Goal: Find specific page/section: Find specific page/section

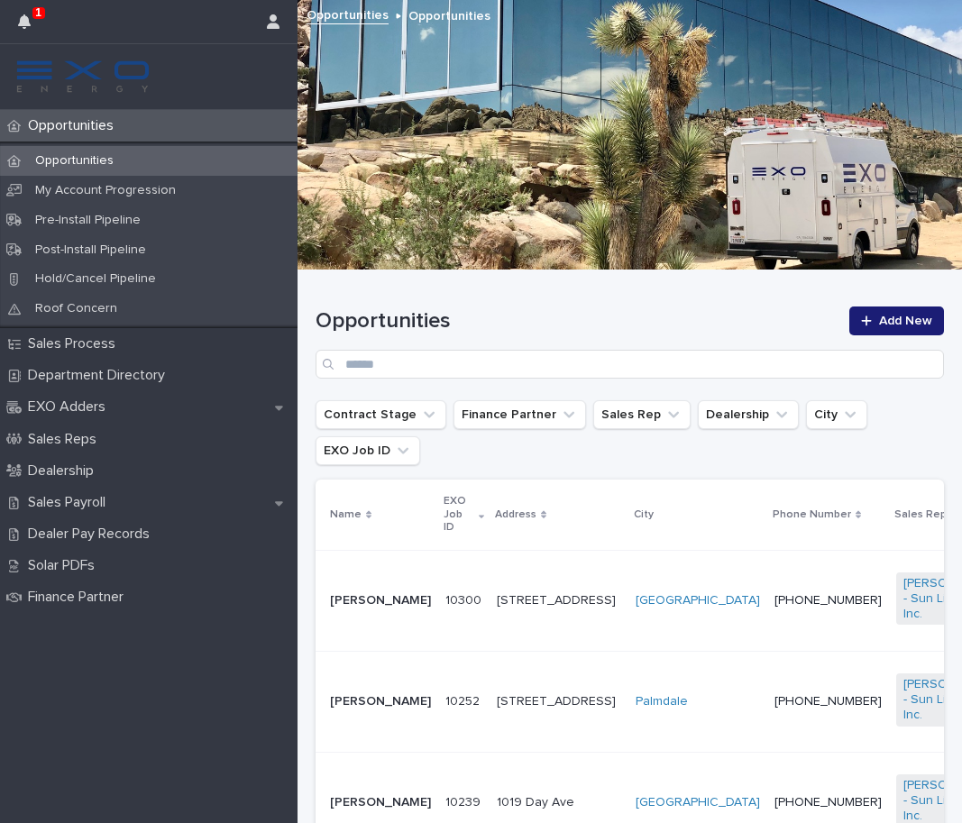
click at [425, 339] on div "Opportunities Add New" at bounding box center [630, 343] width 629 height 72
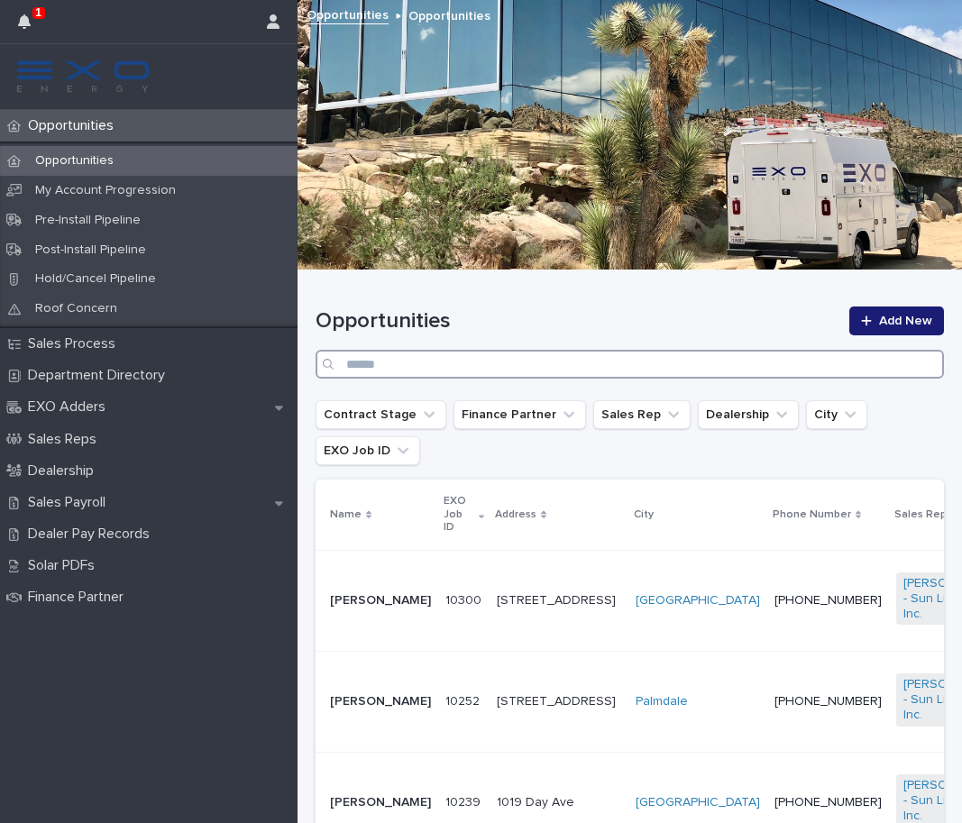
click at [444, 372] on input "Search" at bounding box center [630, 364] width 629 height 29
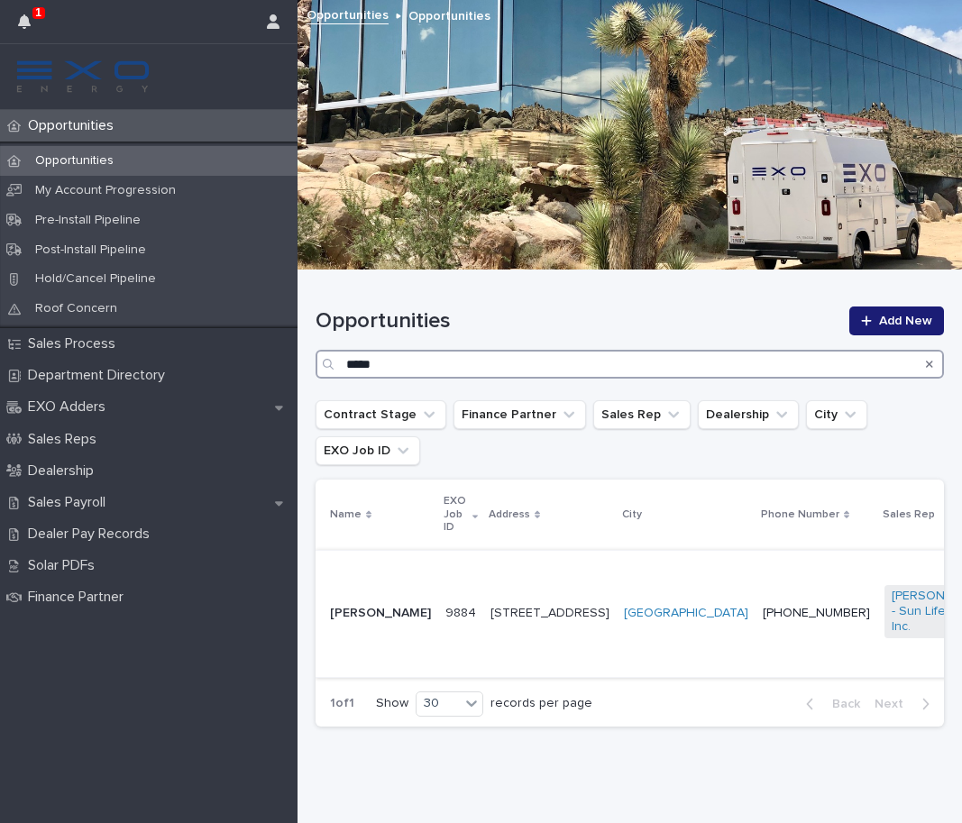
type input "*****"
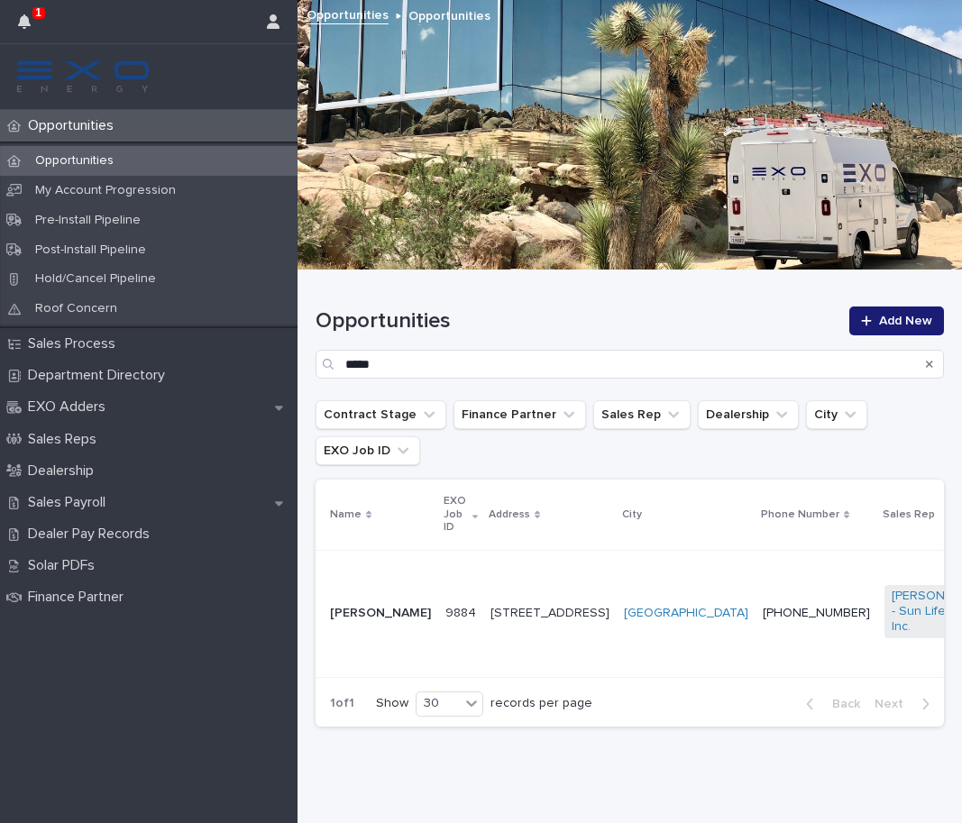
click at [483, 562] on td "[STREET_ADDRESS]" at bounding box center [549, 613] width 133 height 127
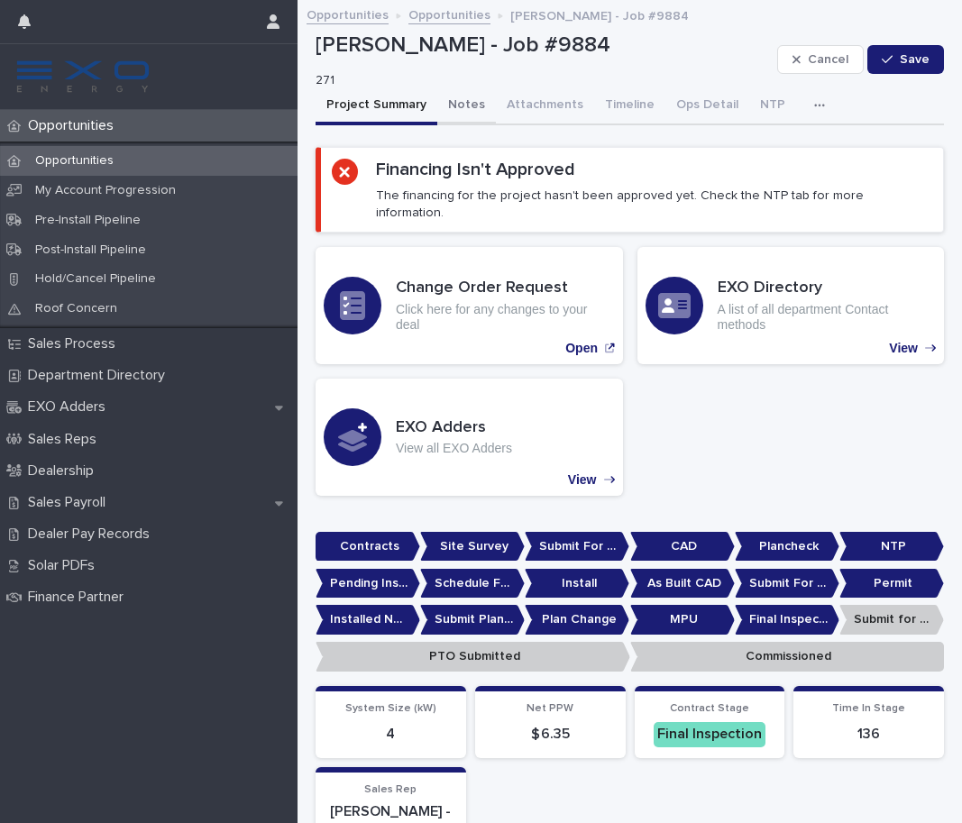
click at [452, 94] on button "Notes" at bounding box center [466, 106] width 59 height 38
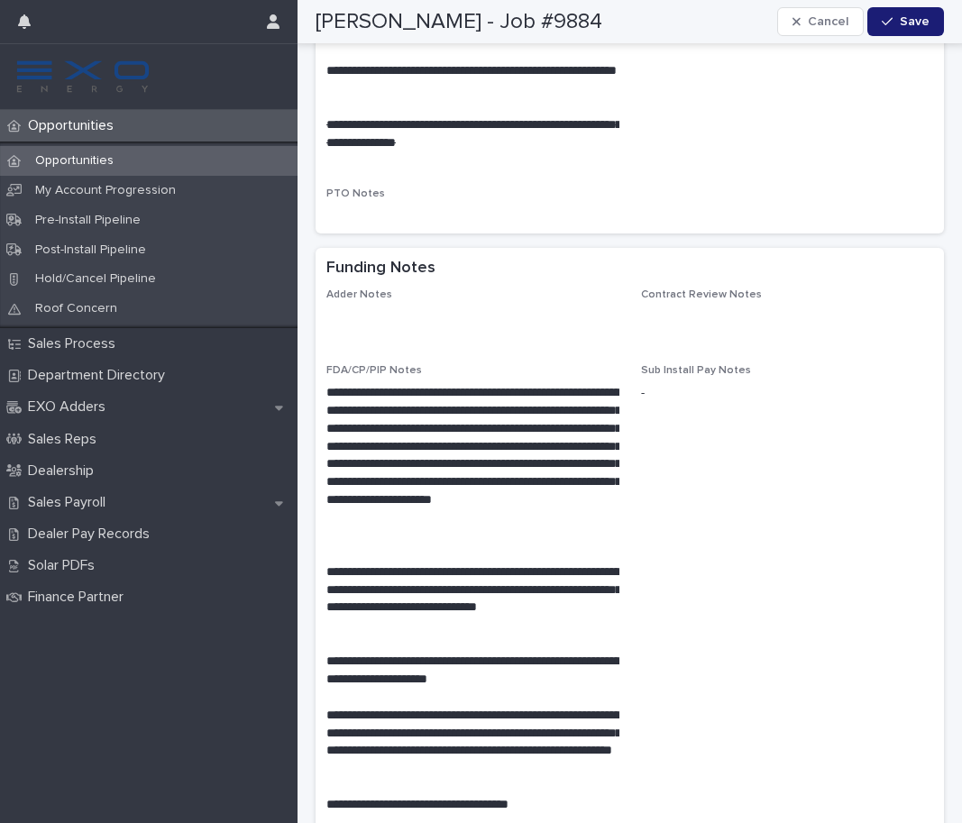
scroll to position [3094, 0]
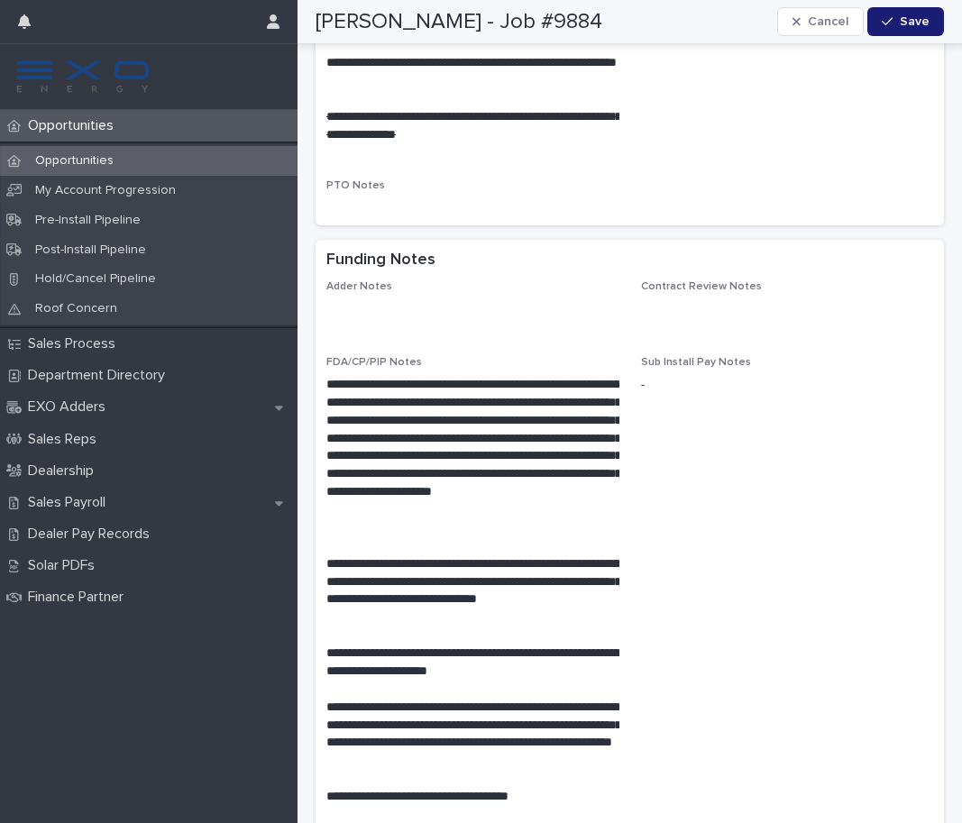
click at [149, 153] on div "Opportunities" at bounding box center [149, 161] width 298 height 30
